Goal: Task Accomplishment & Management: Manage account settings

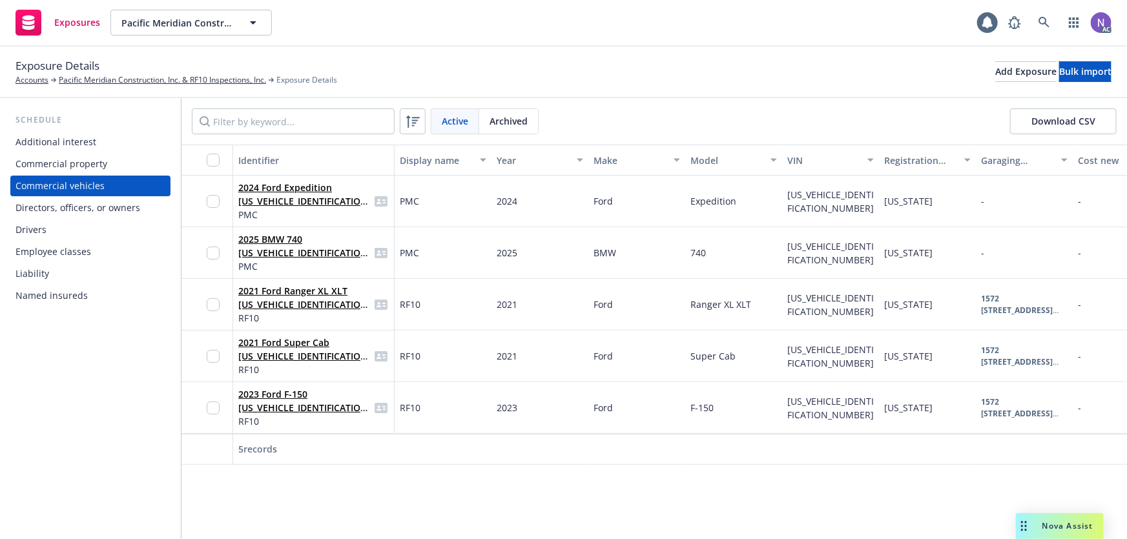
click at [76, 234] on div "Drivers" at bounding box center [91, 230] width 150 height 21
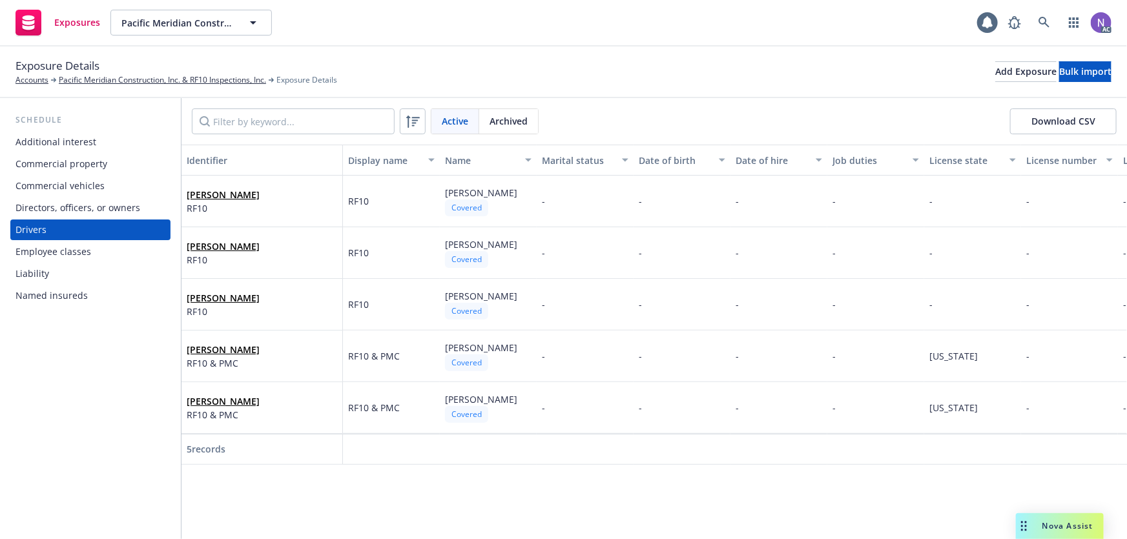
click at [1043, 528] on span "Nova Assist" at bounding box center [1068, 526] width 51 height 11
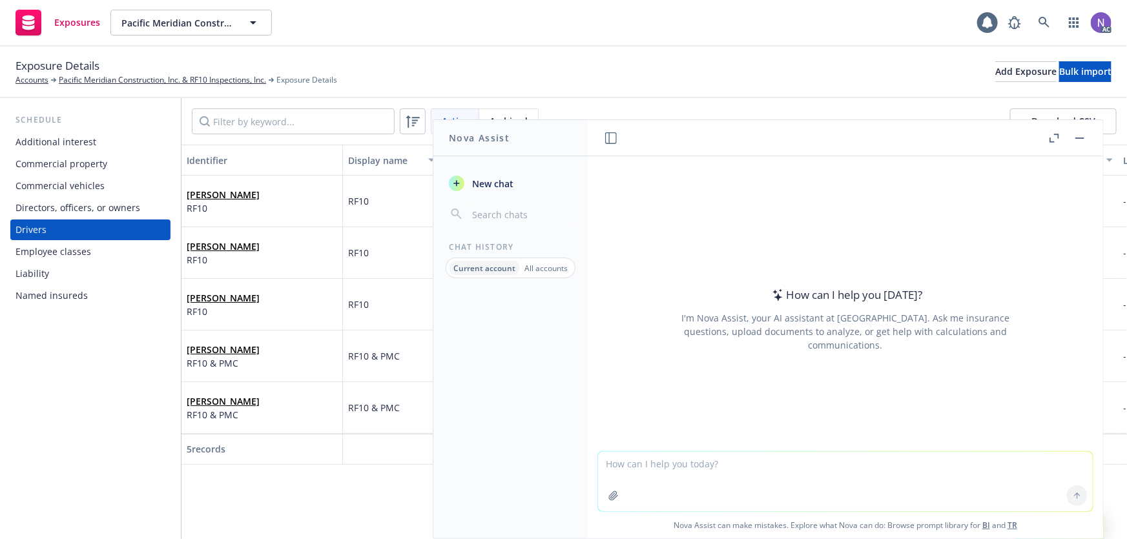
click at [676, 483] on textarea at bounding box center [845, 481] width 495 height 59
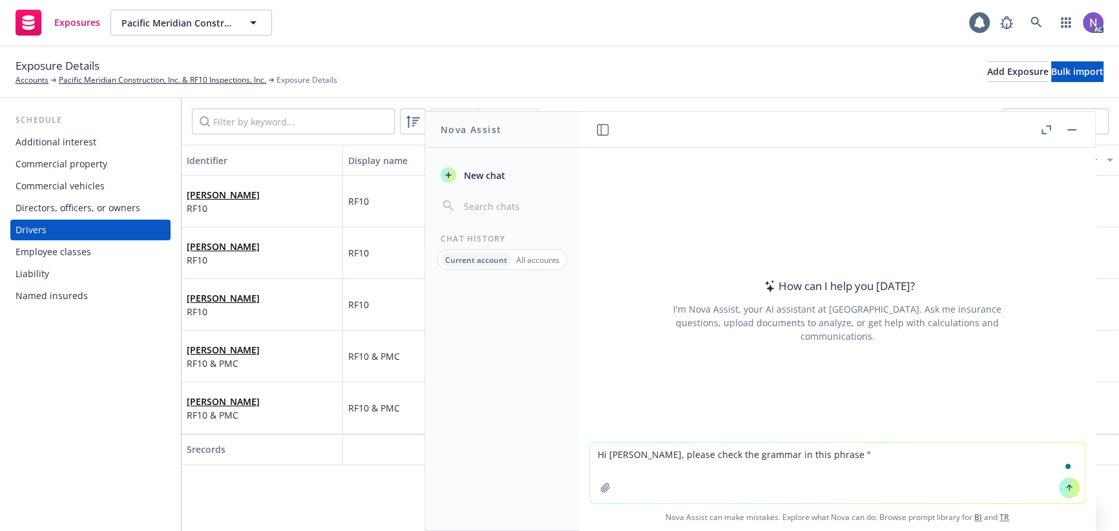
paste textarea "Attached is a spreadsheet of the exposures we obtained when we BOR'd your polic…"
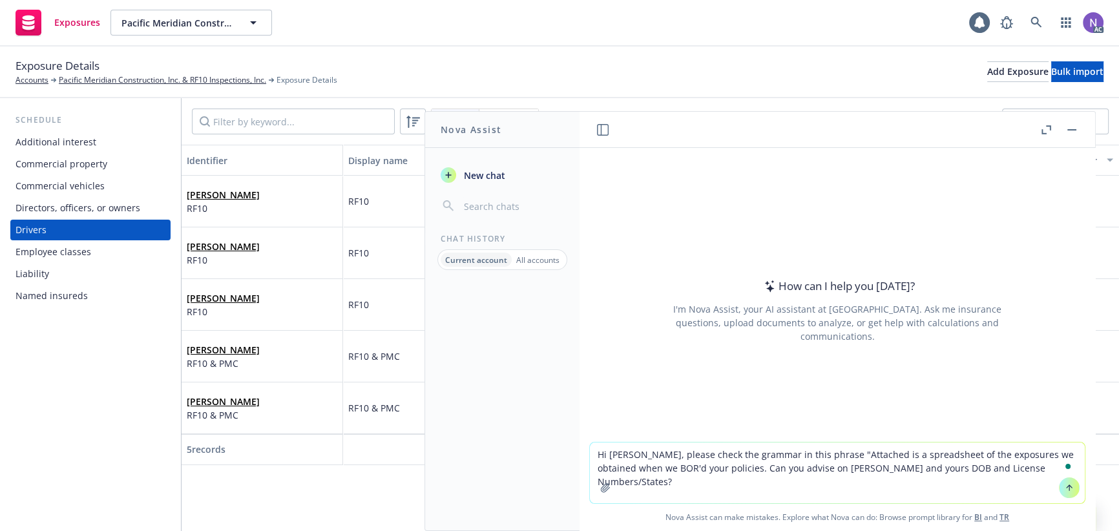
type textarea "Hi Nova, please check the grammar in this phrase "Attached is a spreadsheet of …"
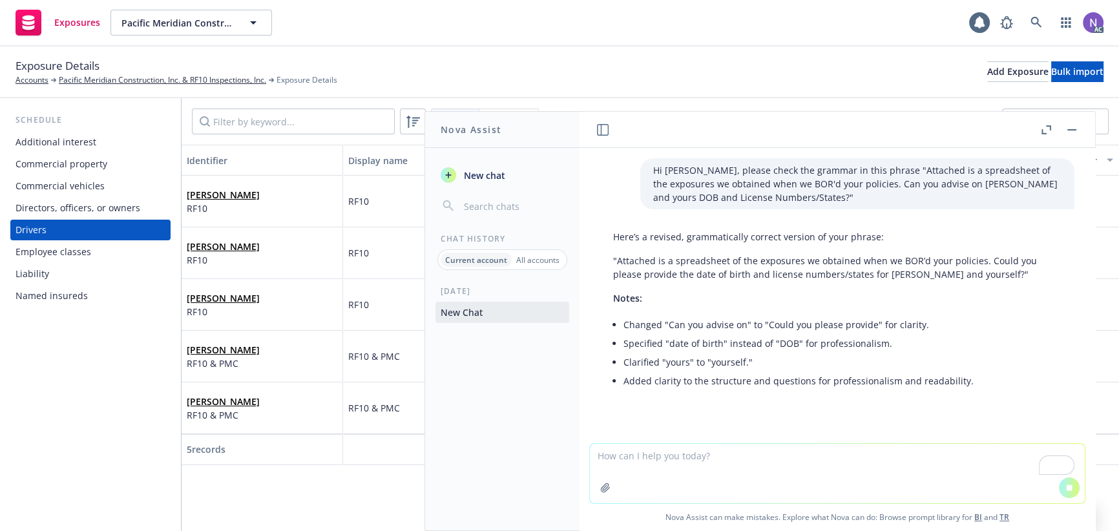
scroll to position [6, 0]
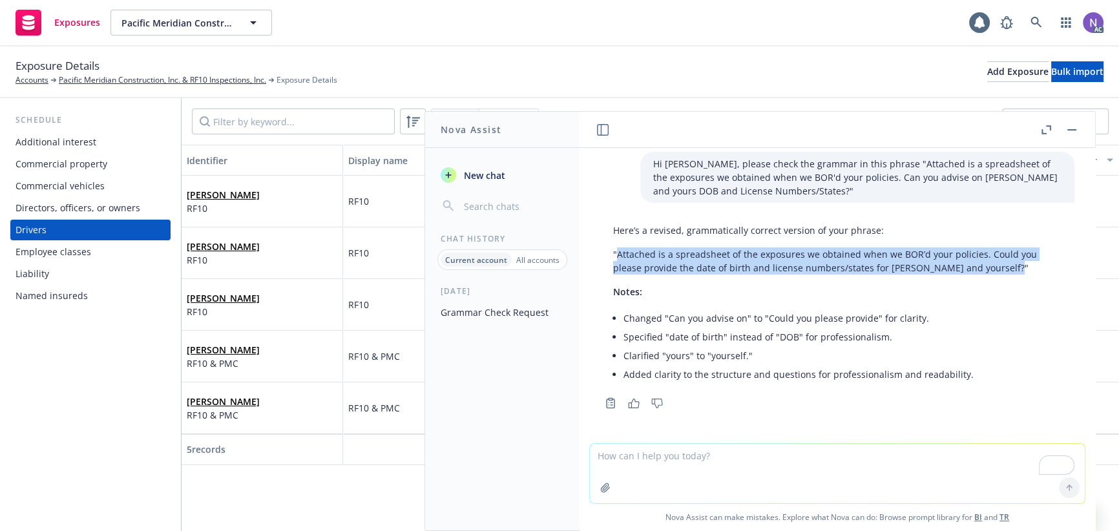
drag, startPoint x: 615, startPoint y: 253, endPoint x: 994, endPoint y: 266, distance: 379.4
click at [994, 266] on p ""Attached is a spreadsheet of the exposures we obtained when we BOR’d your poli…" at bounding box center [837, 260] width 448 height 27
copy p "Attached is a spreadsheet of the exposures we obtained when we BOR’d your polic…"
click at [636, 401] on icon "button" at bounding box center [634, 404] width 12 height 10
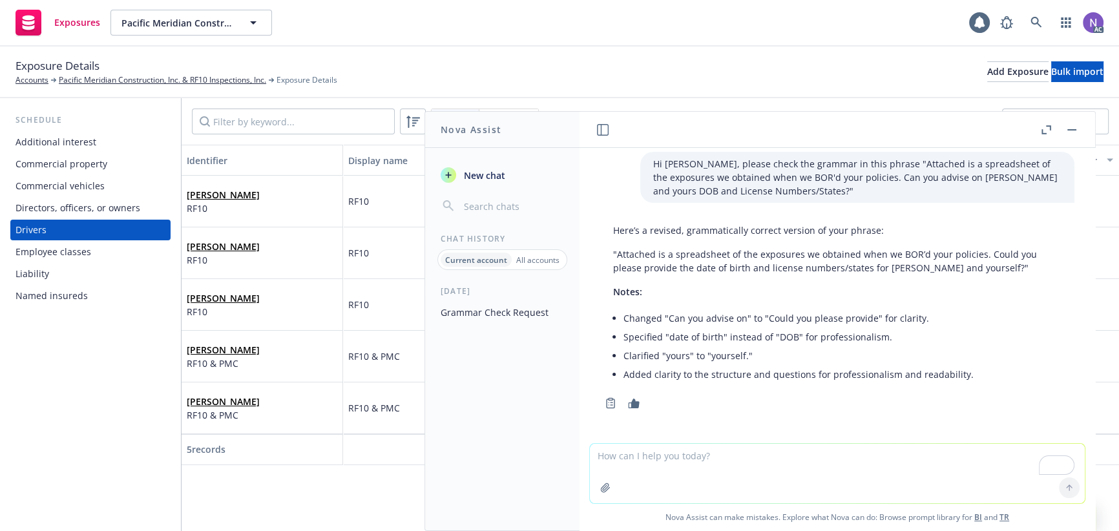
click at [676, 476] on textarea "To enrich screen reader interactions, please activate Accessibility in Grammarl…" at bounding box center [837, 473] width 495 height 59
paste textarea "I hope you're doing well! Our team is currently working on Pacific Meridian Con…"
type textarea "Can you check the grammar on this as well: I hope you're doing well! Our team i…"
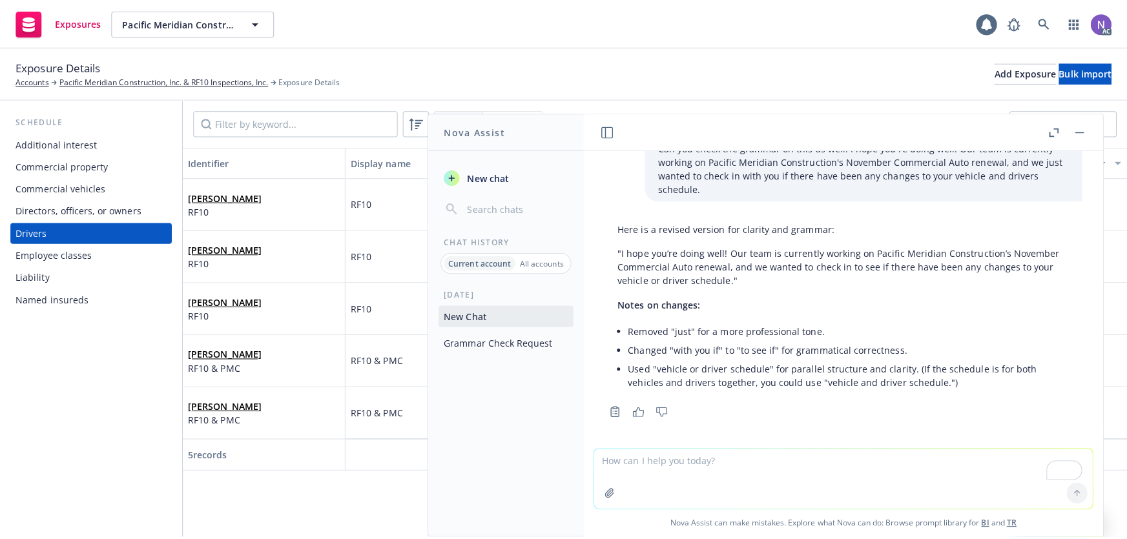
scroll to position [304, 0]
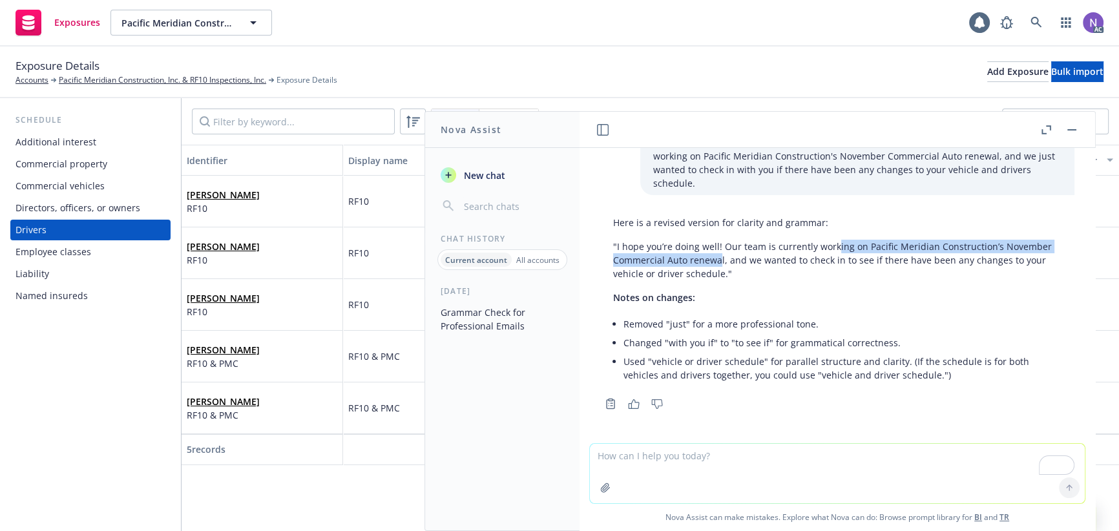
drag, startPoint x: 833, startPoint y: 240, endPoint x: 718, endPoint y: 262, distance: 117.6
click at [718, 262] on p ""I hope you’re doing well! Our team is currently working on Pacific Meridian Co…" at bounding box center [837, 260] width 448 height 41
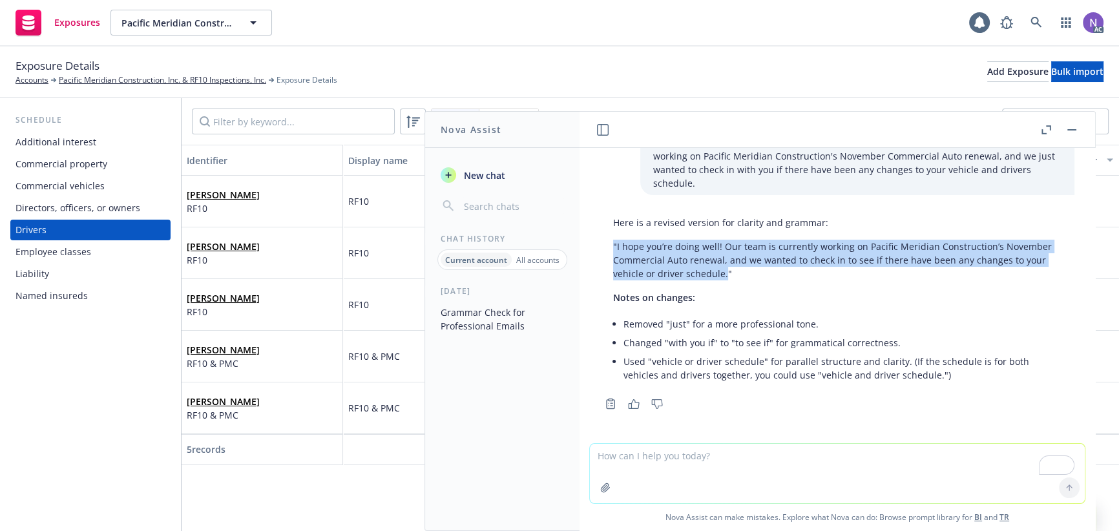
drag, startPoint x: 722, startPoint y: 273, endPoint x: 614, endPoint y: 246, distance: 111.7
click at [614, 246] on p ""I hope you’re doing well! Our team is currently working on Pacific Meridian Co…" at bounding box center [837, 260] width 448 height 41
click at [658, 274] on p ""I hope you’re doing well! Our team is currently working on Pacific Meridian Co…" at bounding box center [837, 260] width 448 height 41
drag, startPoint x: 723, startPoint y: 271, endPoint x: 616, endPoint y: 245, distance: 110.3
click at [616, 245] on p ""I hope you’re doing well! Our team is currently working on Pacific Meridian Co…" at bounding box center [837, 260] width 448 height 41
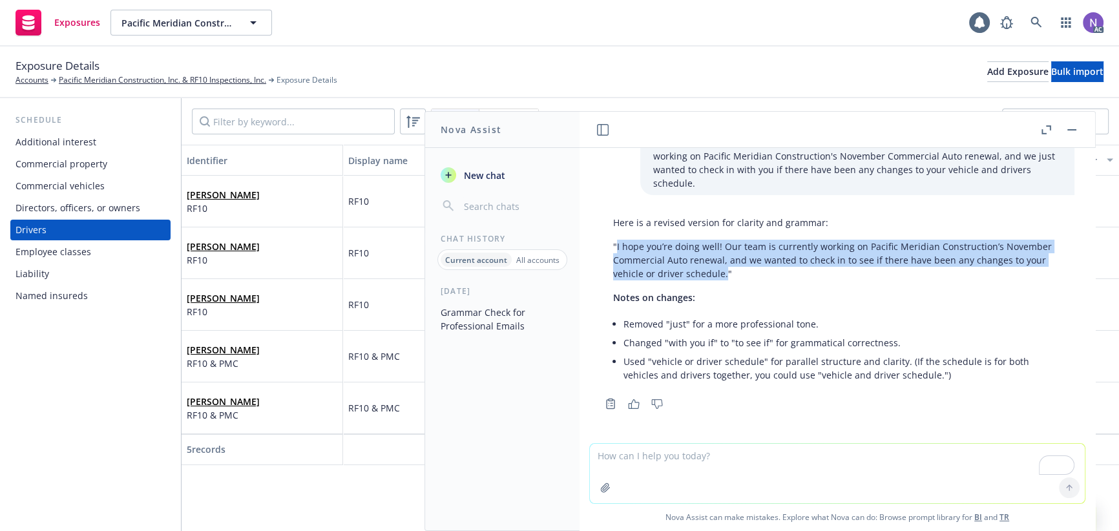
copy p "I hope you’re doing well! Our team is currently working on Pacific Meridian Con…"
click at [1067, 125] on button "button" at bounding box center [1072, 130] width 16 height 16
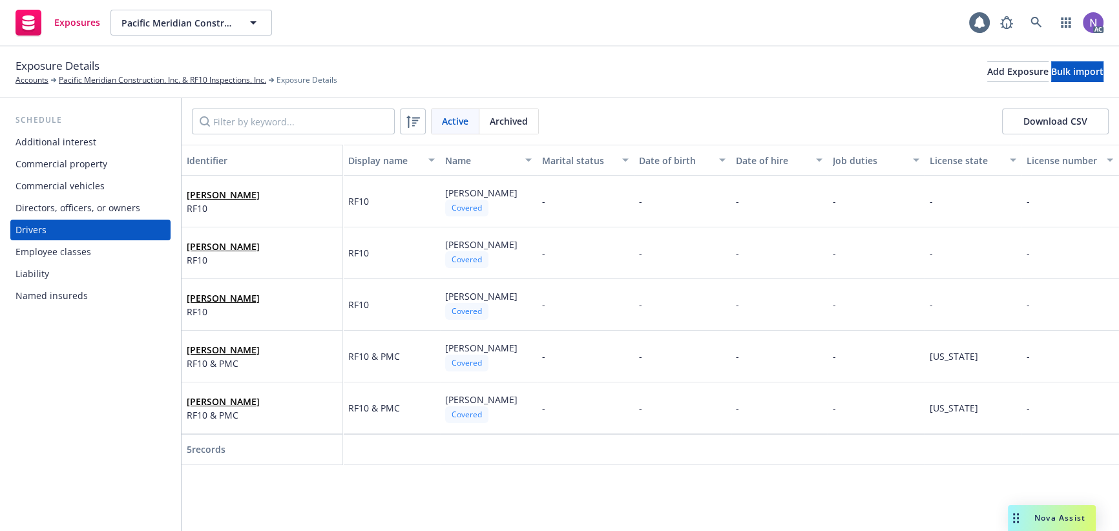
click at [110, 184] on div "Commercial vehicles" at bounding box center [91, 186] width 150 height 21
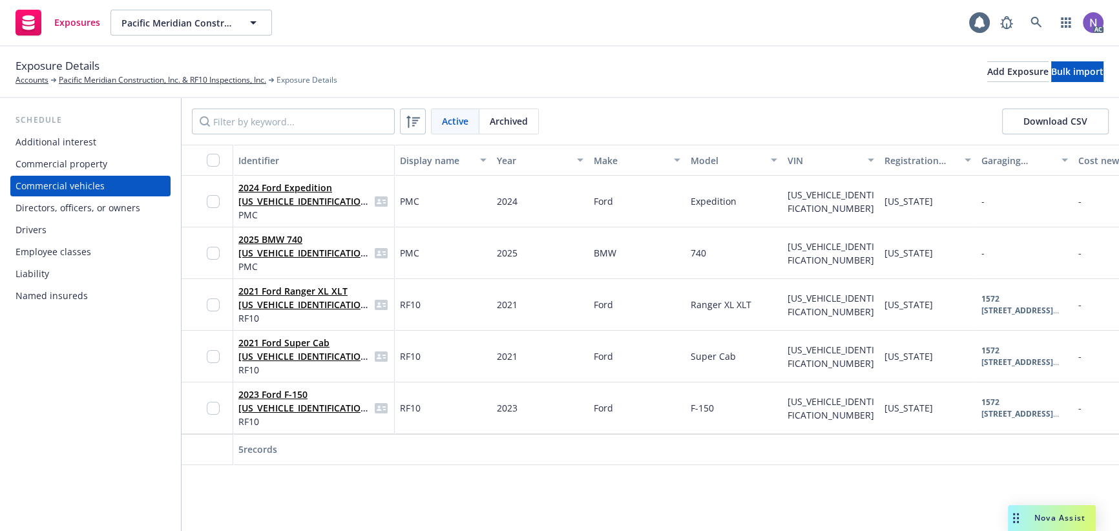
click at [433, 498] on div "Identifier Display name Year Make Model VIN Registration state Garaging address…" at bounding box center [650, 342] width 937 height 395
drag, startPoint x: 57, startPoint y: 83, endPoint x: 265, endPoint y: 87, distance: 207.4
click at [268, 86] on div "Exposure Details Accounts Pacific Meridian Construction, Inc. & RF10 Inspection…" at bounding box center [559, 73] width 1119 height 52
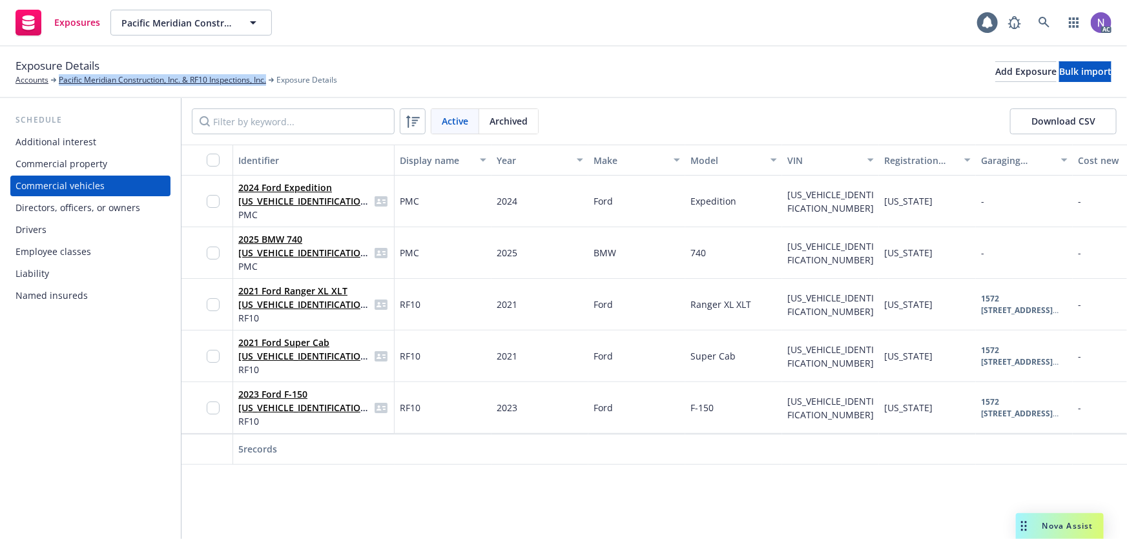
copy link "Pacific Meridian Construction, Inc. & RF10 Inspections, Inc."
click at [1046, 526] on span "Nova Assist" at bounding box center [1068, 526] width 51 height 11
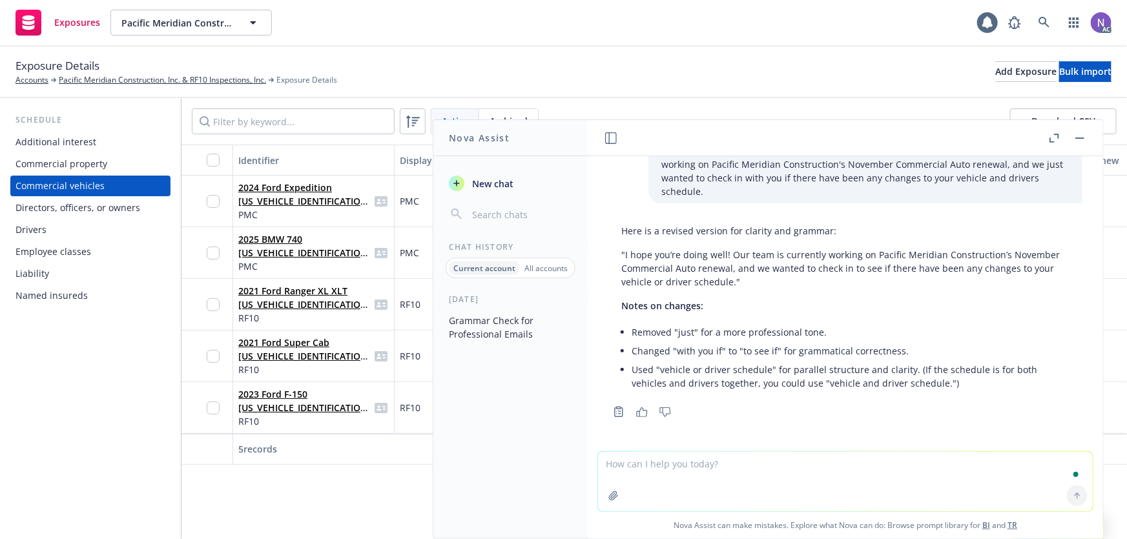
click at [802, 484] on textarea "To enrich screen reader interactions, please activate Accessibility in Grammarl…" at bounding box center [845, 481] width 495 height 59
paste textarea "Attached is a spreadsheet of the exposures we obtained when we BOR’d your polic…"
type textarea "Check this as well: Attached is a spreadsheet of the exposures we obtained when…"
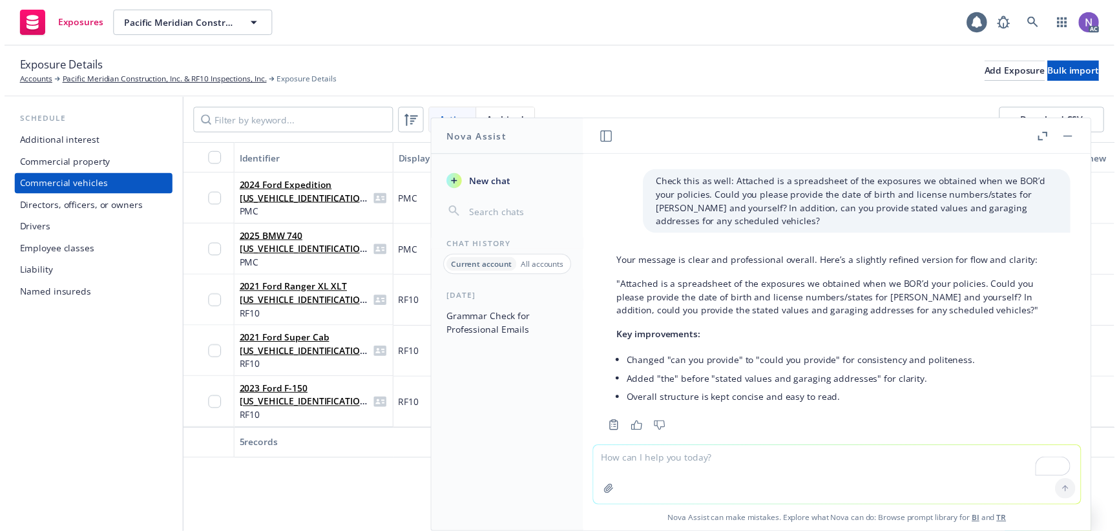
scroll to position [588, 0]
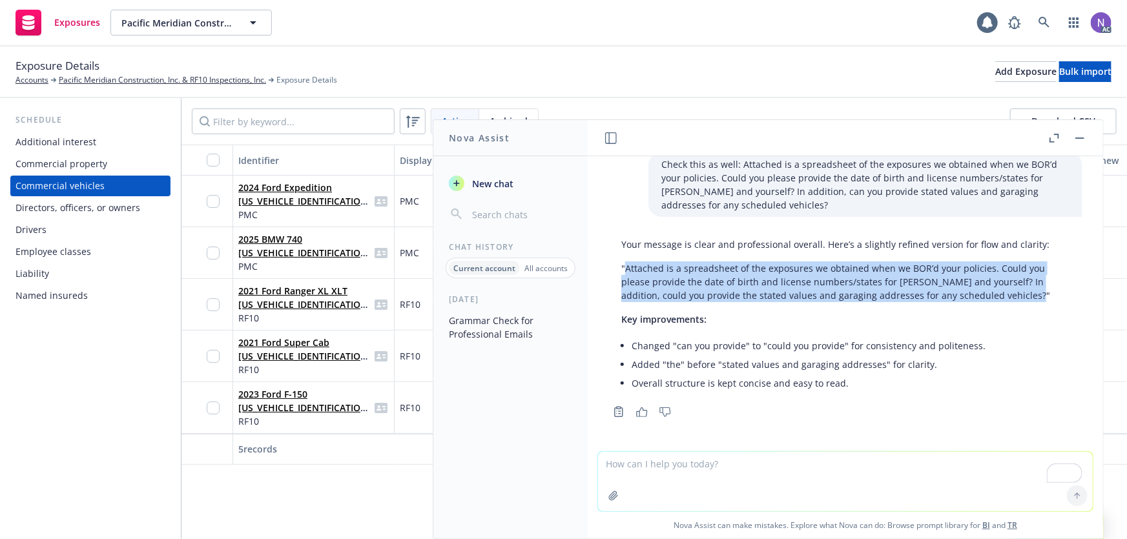
drag, startPoint x: 1030, startPoint y: 294, endPoint x: 626, endPoint y: 271, distance: 405.0
click at [626, 271] on p ""Attached is a spreadsheet of the exposures we obtained when we BOR’d your poli…" at bounding box center [845, 282] width 448 height 41
copy p "Attached is a spreadsheet of the exposures we obtained when we BOR’d your polic…"
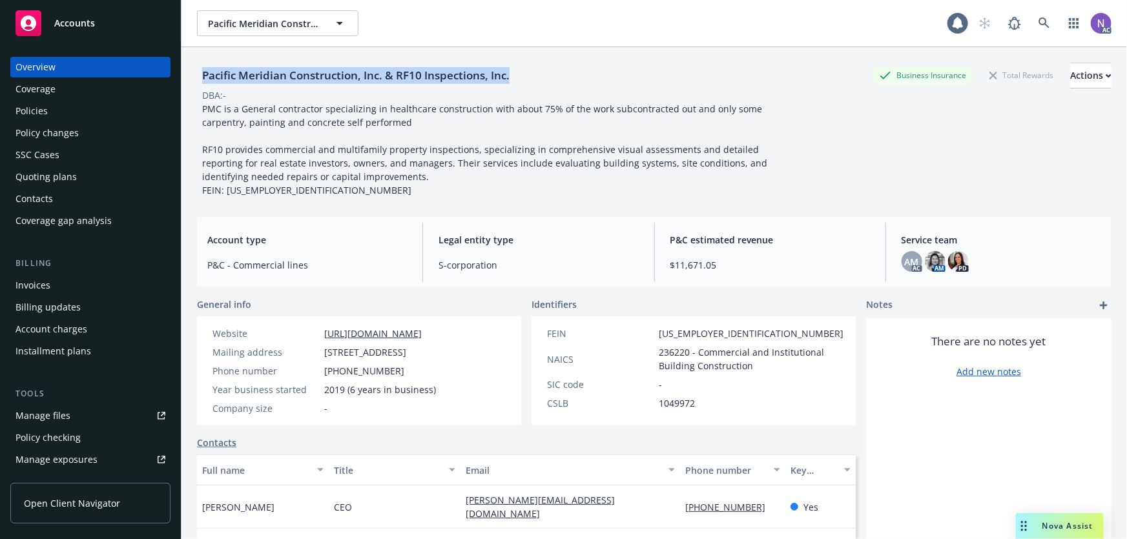
click at [71, 116] on div "Policies" at bounding box center [91, 111] width 150 height 21
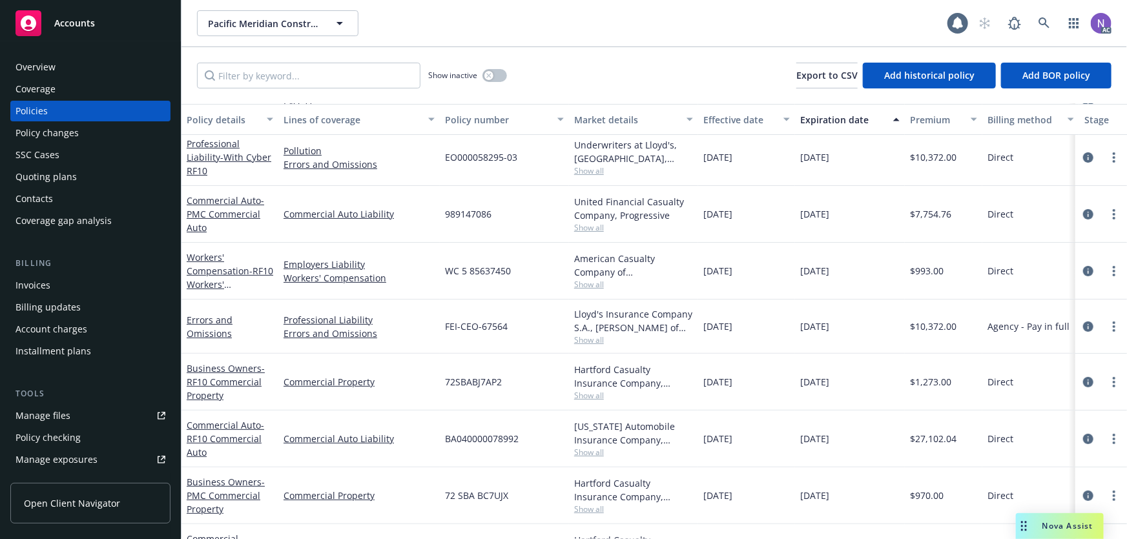
scroll to position [58, 0]
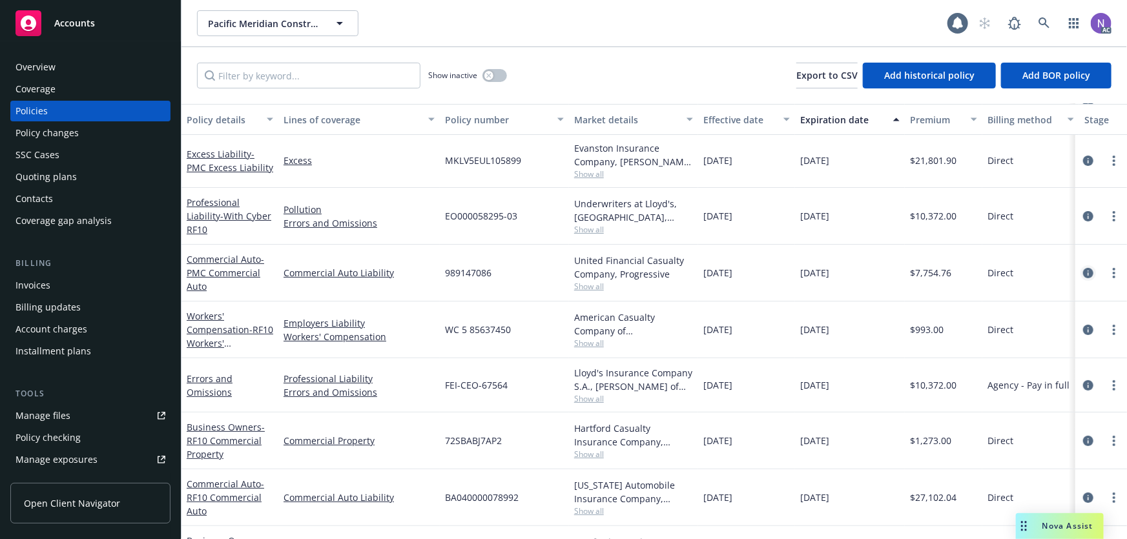
click at [1083, 268] on icon "circleInformation" at bounding box center [1088, 273] width 10 height 10
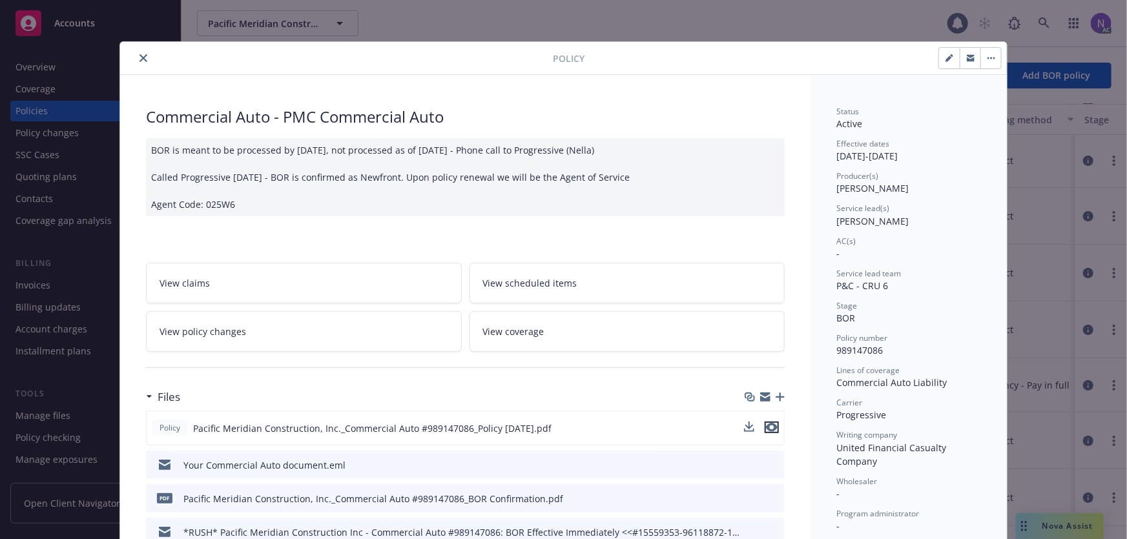
click at [772, 429] on icon "preview file" at bounding box center [772, 427] width 12 height 9
click at [145, 59] on button "close" at bounding box center [144, 58] width 16 height 16
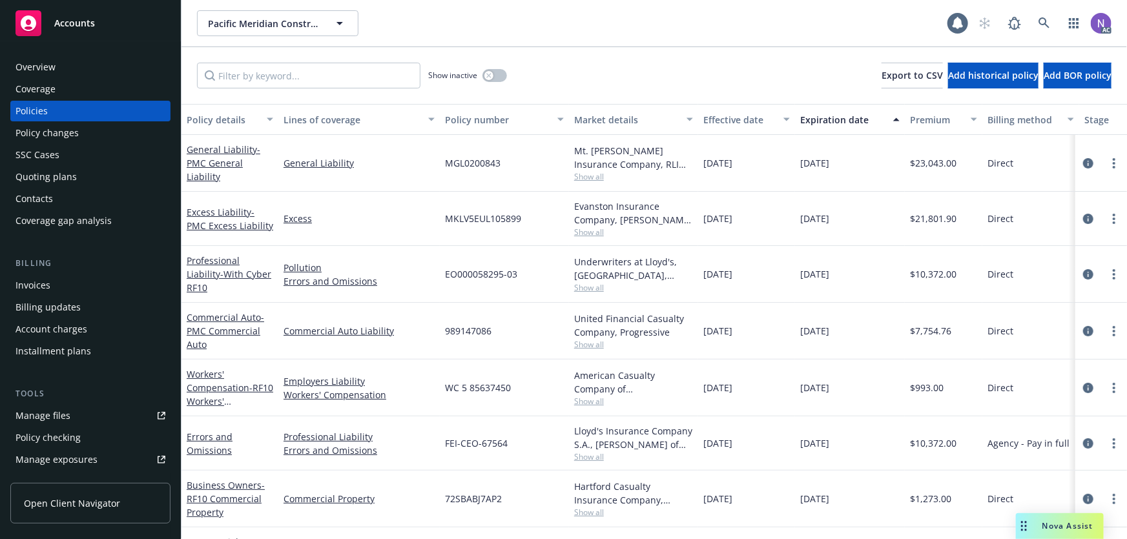
click at [104, 180] on div "Quoting plans" at bounding box center [91, 177] width 150 height 21
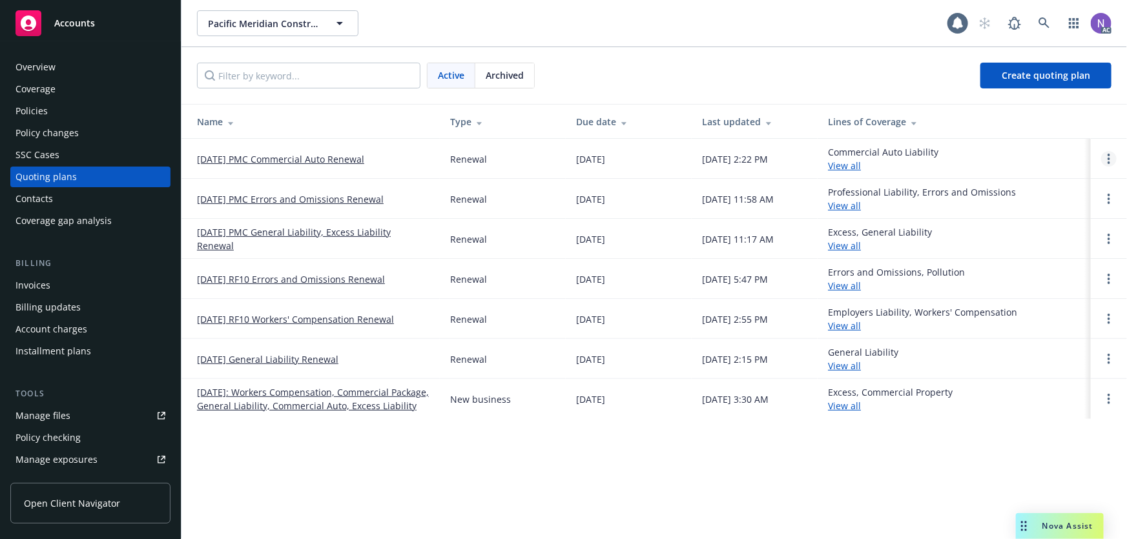
click at [1109, 160] on icon "Open options" at bounding box center [1109, 159] width 3 height 10
click at [1040, 74] on span "Copy logging email" at bounding box center [1042, 71] width 113 height 12
click at [105, 59] on div "Overview" at bounding box center [91, 67] width 150 height 21
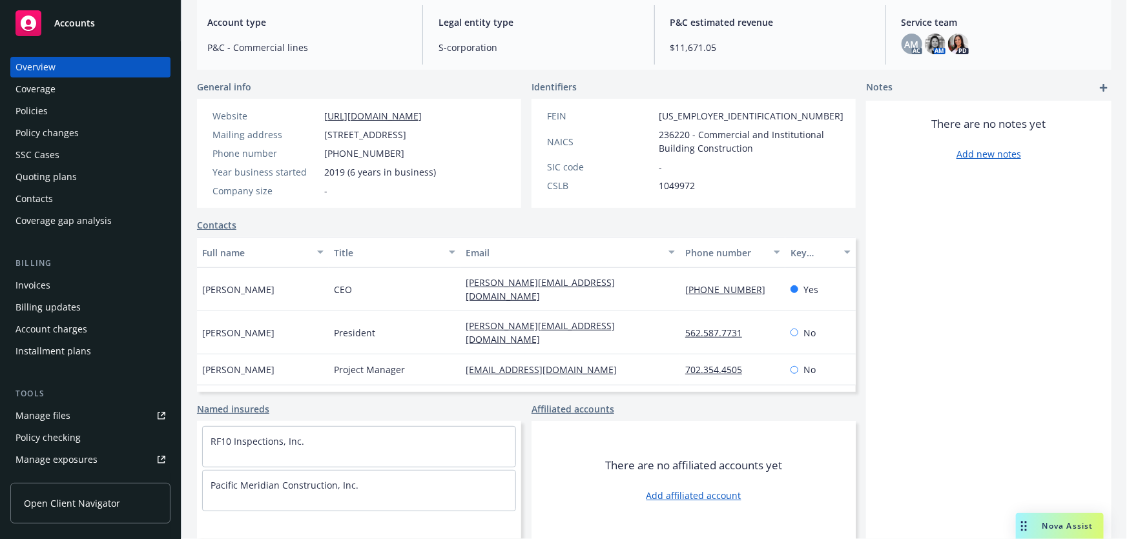
scroll to position [231, 0]
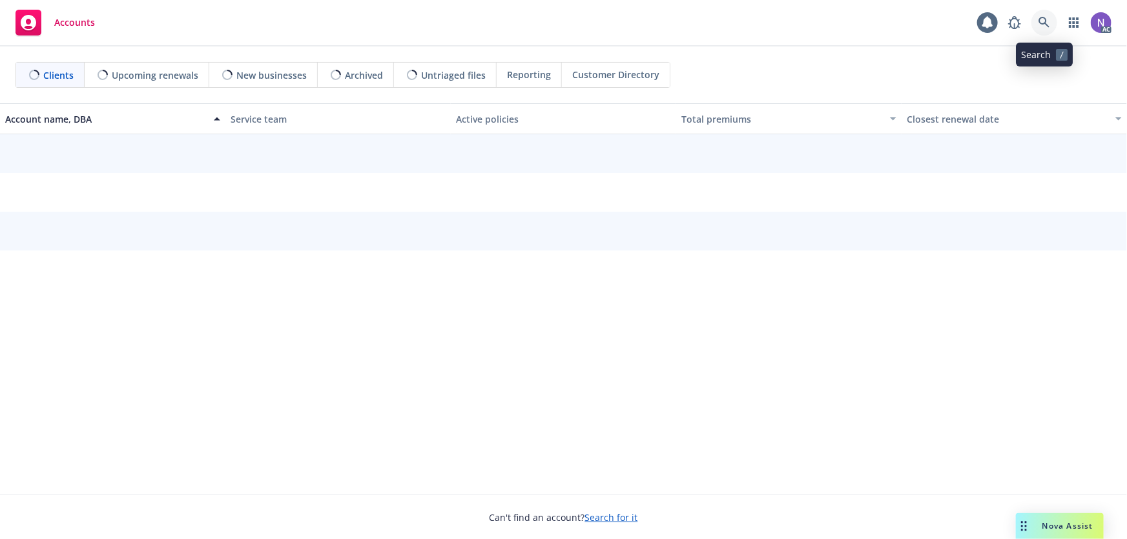
click at [1053, 22] on link at bounding box center [1045, 23] width 26 height 26
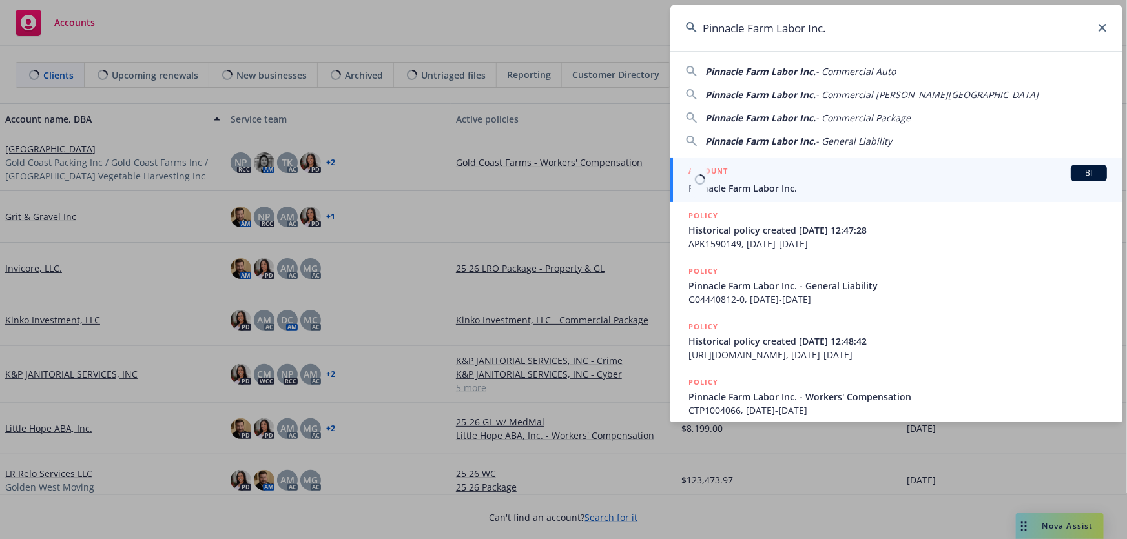
type input "Pinnacle Farm Labor Inc."
click at [782, 183] on span "Pinnacle Farm Labor Inc." at bounding box center [898, 189] width 419 height 14
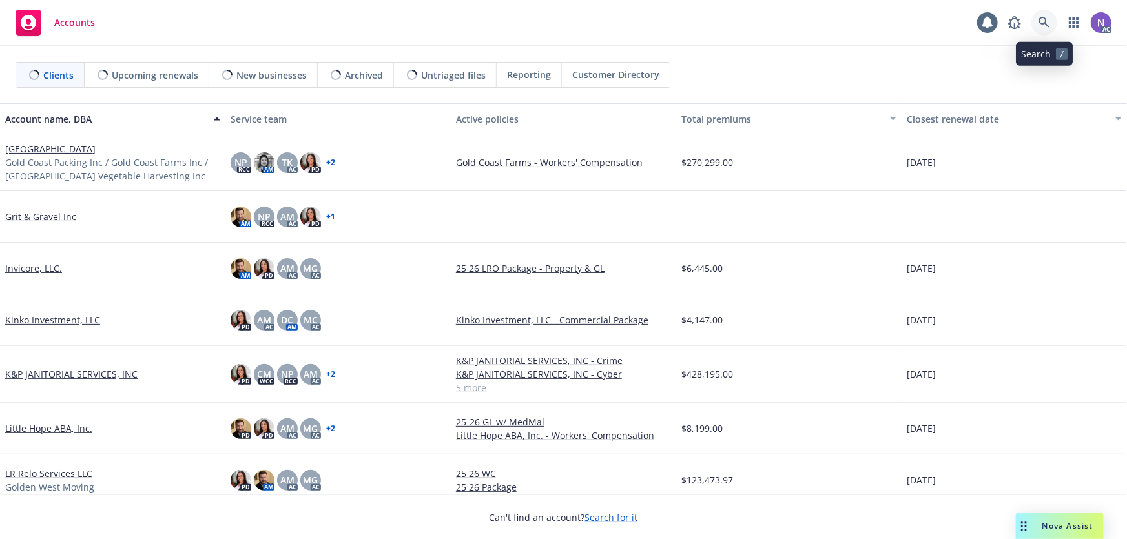
click at [1048, 22] on icon at bounding box center [1045, 23] width 12 height 12
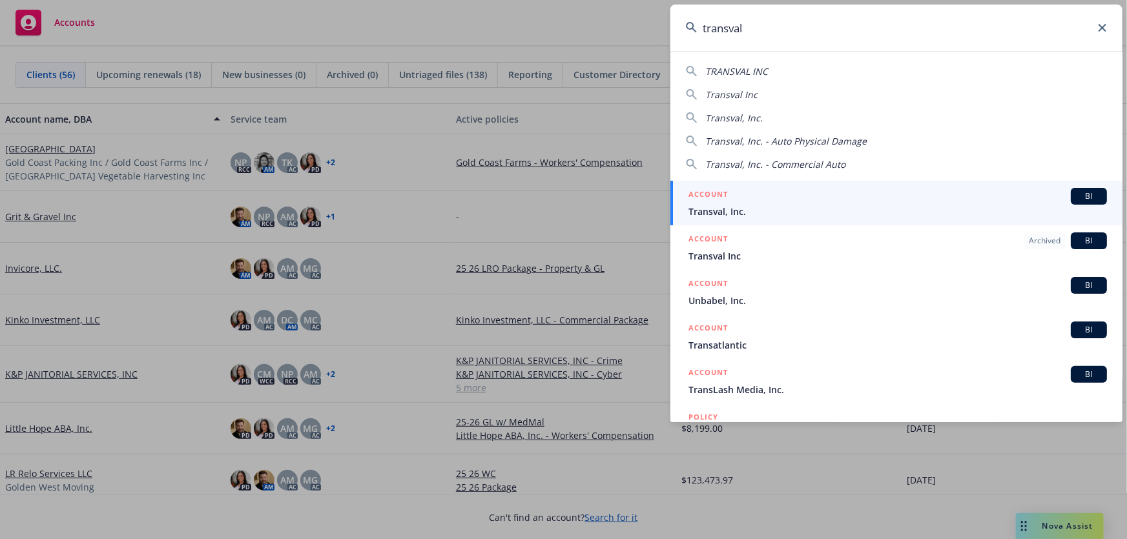
type input "transval"
click at [817, 217] on span "Transval, Inc." at bounding box center [898, 212] width 419 height 14
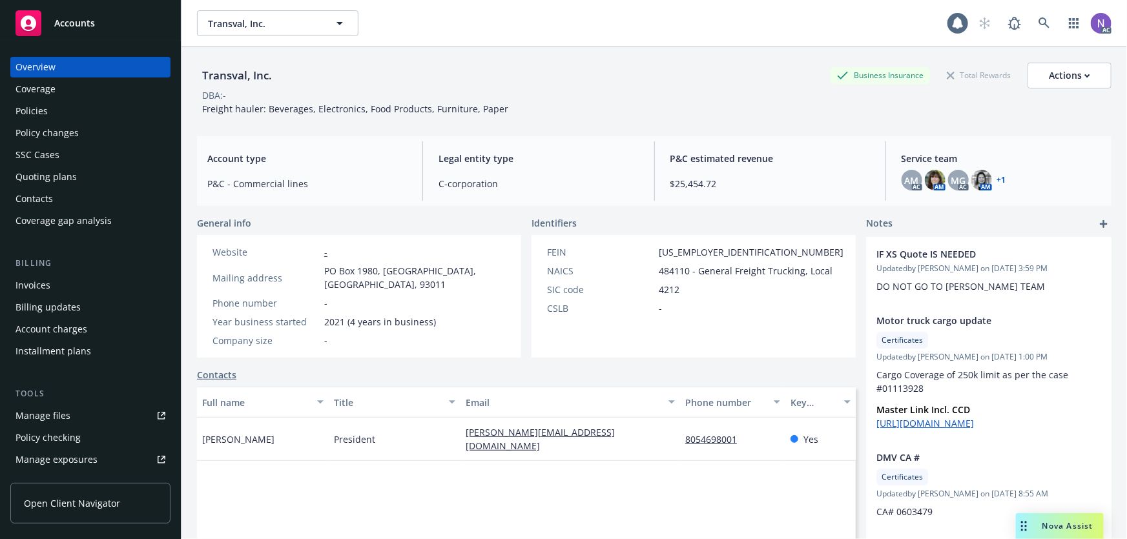
click at [93, 116] on div "Policies" at bounding box center [91, 111] width 150 height 21
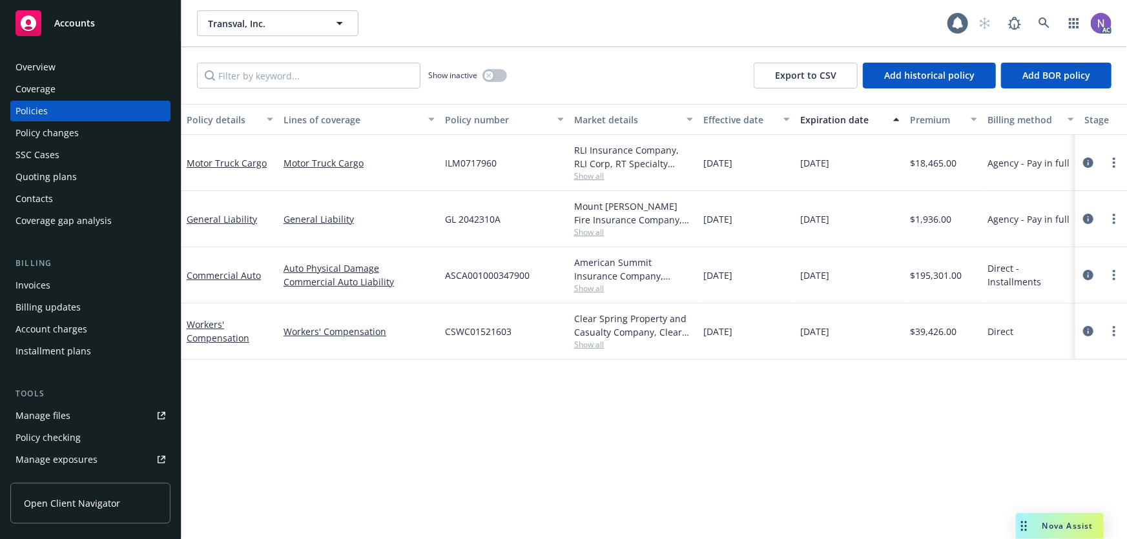
click at [466, 391] on div "Policy details Lines of coverage Policy number Market details Effective date Ex…" at bounding box center [655, 322] width 946 height 436
click at [1113, 277] on icon "more" at bounding box center [1114, 275] width 3 height 10
click at [1026, 457] on link "Copy logging email" at bounding box center [1046, 456] width 152 height 26
click at [477, 276] on span "ASCA001000347900" at bounding box center [487, 276] width 85 height 14
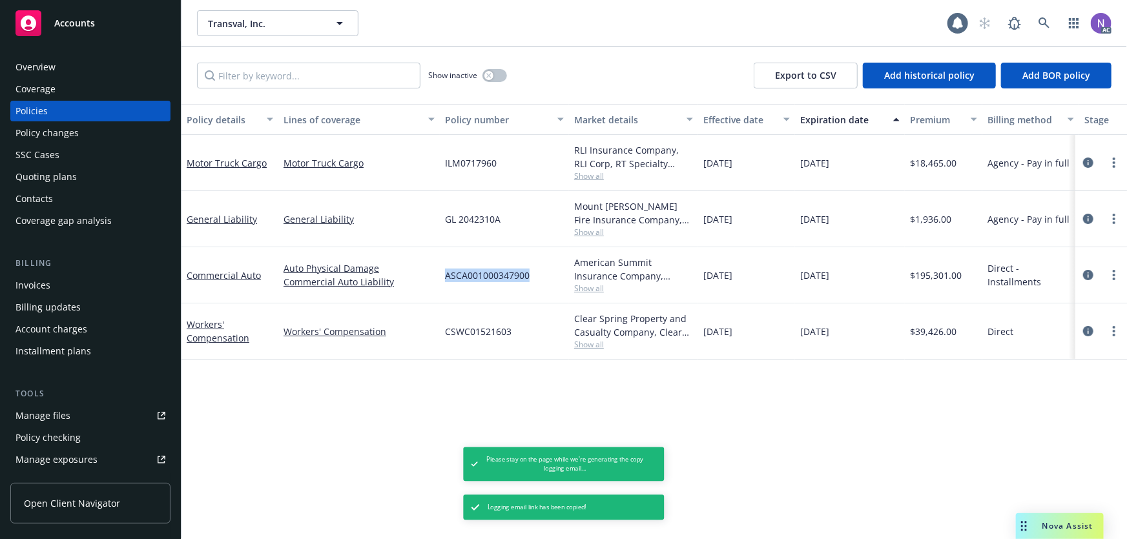
click at [477, 276] on span "ASCA001000347900" at bounding box center [487, 276] width 85 height 14
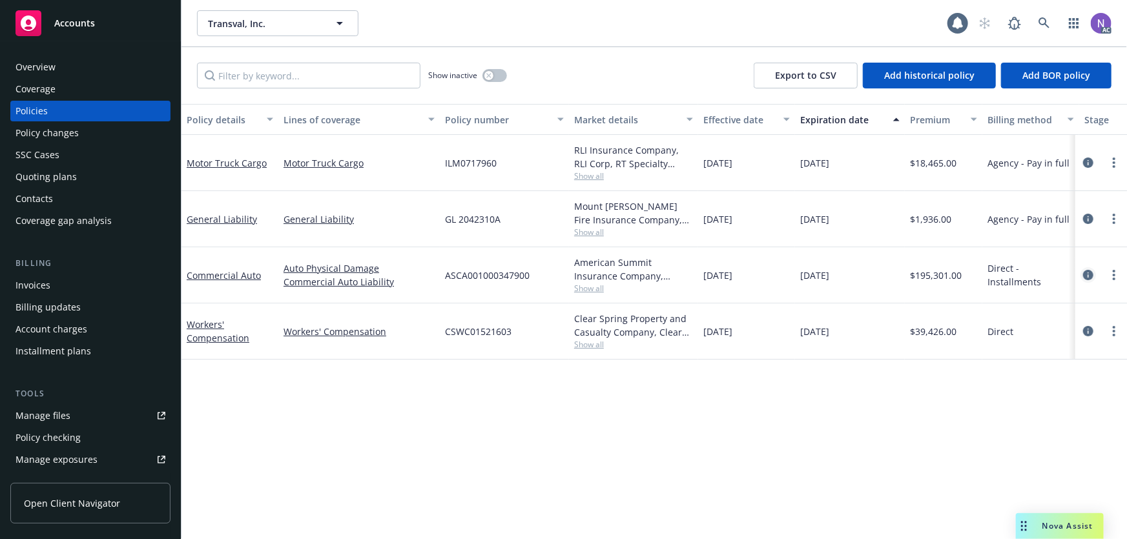
click at [1084, 274] on icon "circleInformation" at bounding box center [1088, 275] width 10 height 10
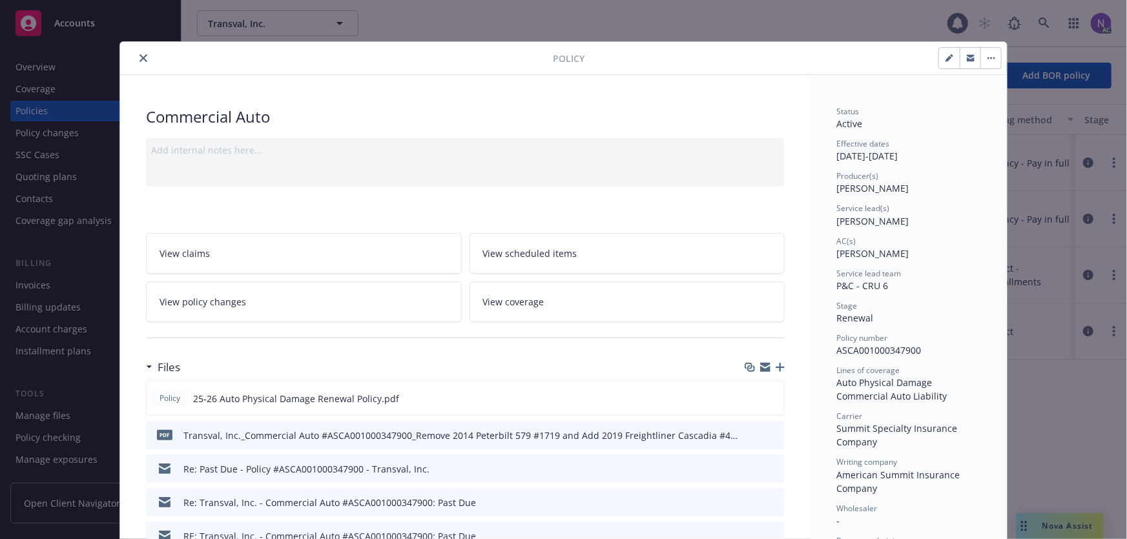
click at [776, 365] on icon "button" at bounding box center [780, 367] width 9 height 9
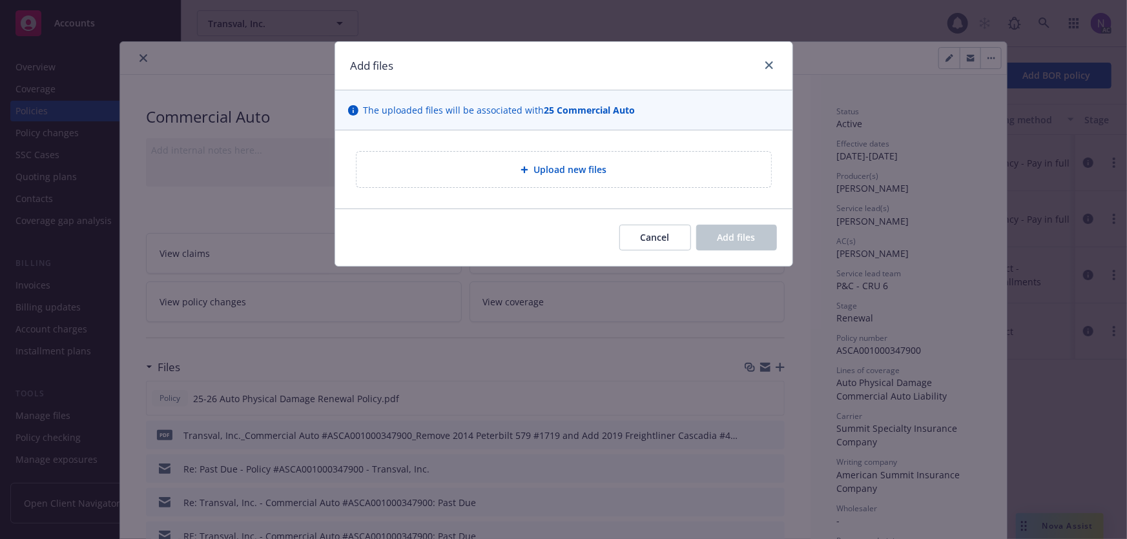
click at [463, 171] on div "Upload new files" at bounding box center [564, 169] width 394 height 15
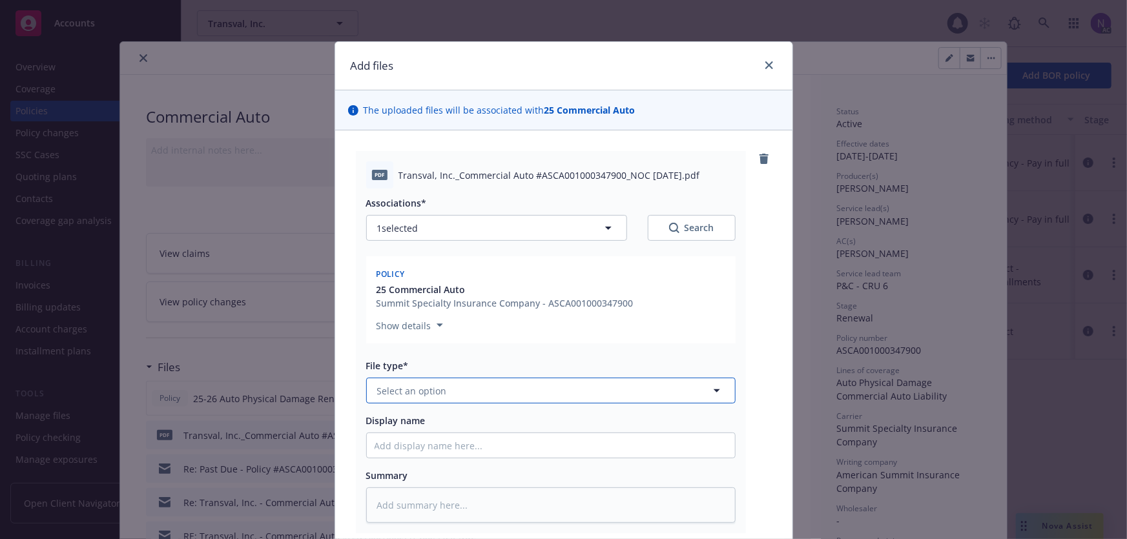
click at [432, 395] on span "Select an option" at bounding box center [412, 391] width 70 height 14
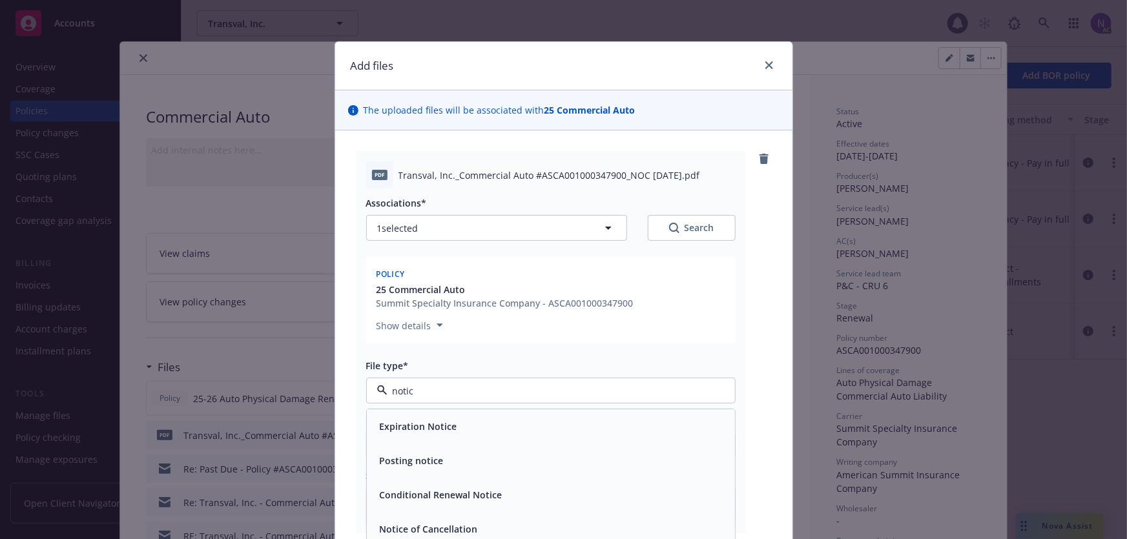
type input "notice"
click at [446, 524] on span "Notice of Cancellation" at bounding box center [429, 530] width 98 height 14
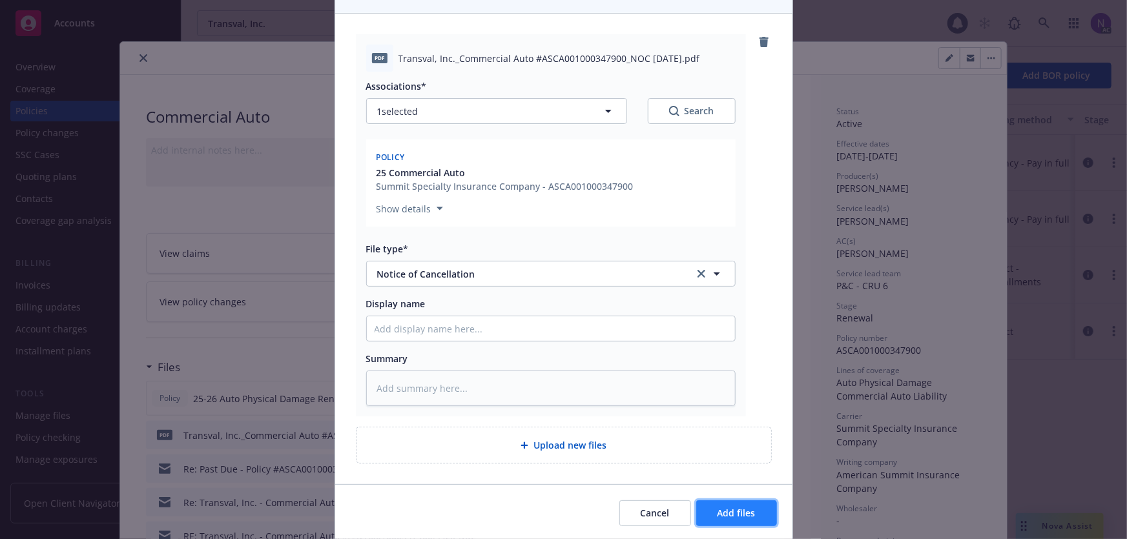
click at [736, 515] on span "Add files" at bounding box center [737, 513] width 38 height 12
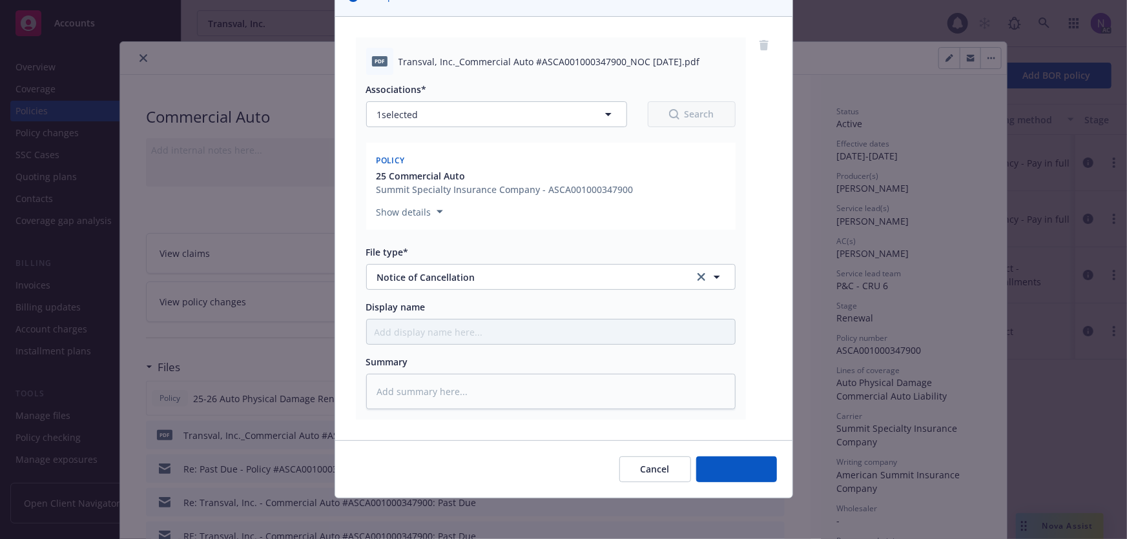
type textarea "x"
